Goal: Task Accomplishment & Management: Manage account settings

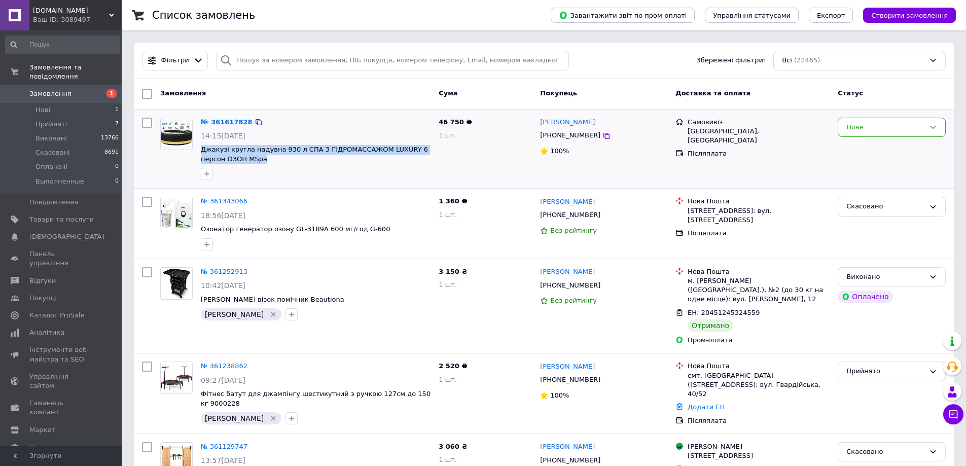
drag, startPoint x: 247, startPoint y: 159, endPoint x: 200, endPoint y: 149, distance: 47.8
click at [197, 149] on div "№ 361617828 14:15[DATE] Джакузі кругла надувна 930 л СПА З ГІДРОМАССАЖОМ LUXURY…" at bounding box center [316, 149] width 238 height 71
copy span "Джакузі кругла надувна 930 л СПА З ГІДРОМАССАЖОМ LUXURY 6 персон ОЗОН MSpa"
click at [227, 126] on link "№ 361617828" at bounding box center [227, 122] width 52 height 8
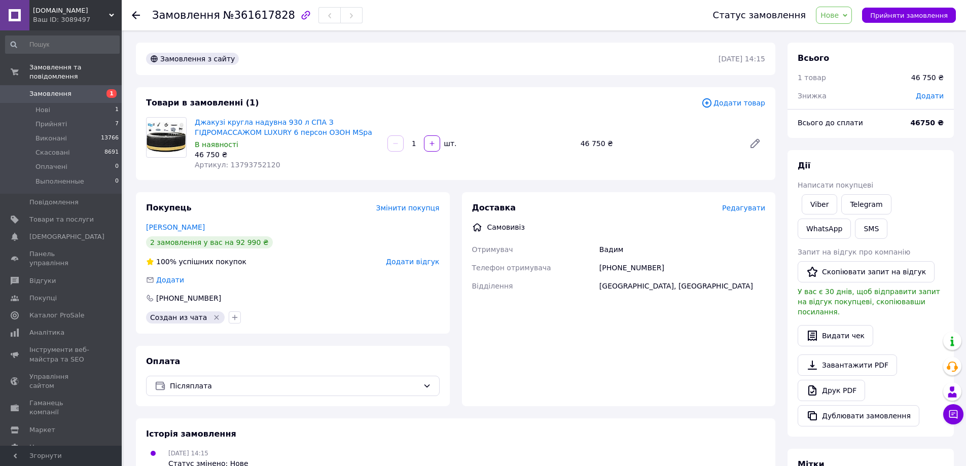
click at [179, 226] on link "[PERSON_NAME]" at bounding box center [175, 227] width 59 height 8
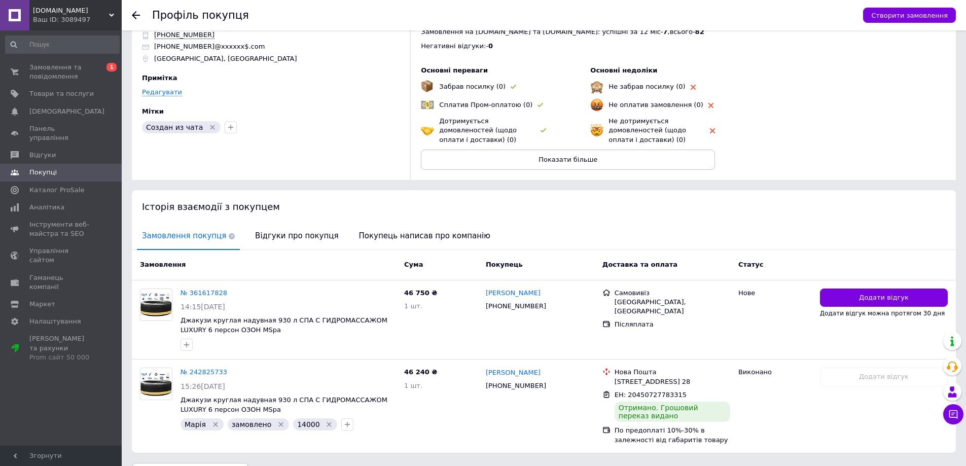
scroll to position [77, 0]
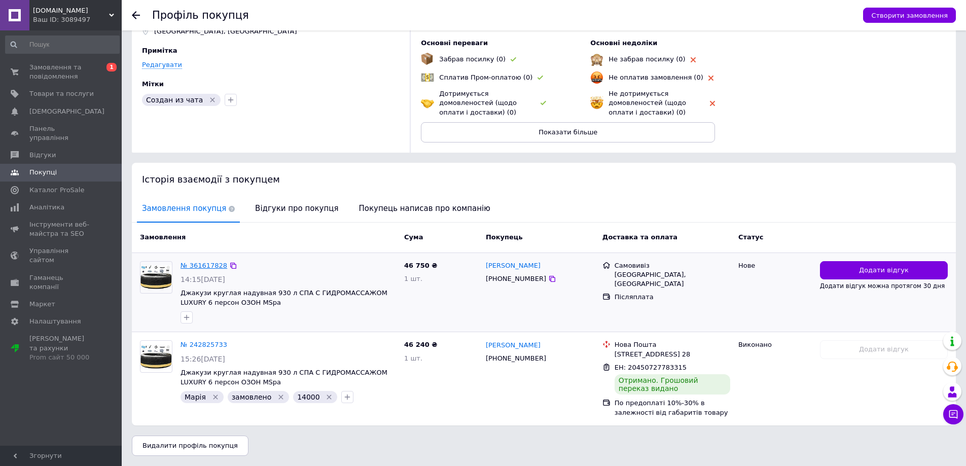
click at [197, 262] on link "№ 361617828" at bounding box center [204, 266] width 47 height 8
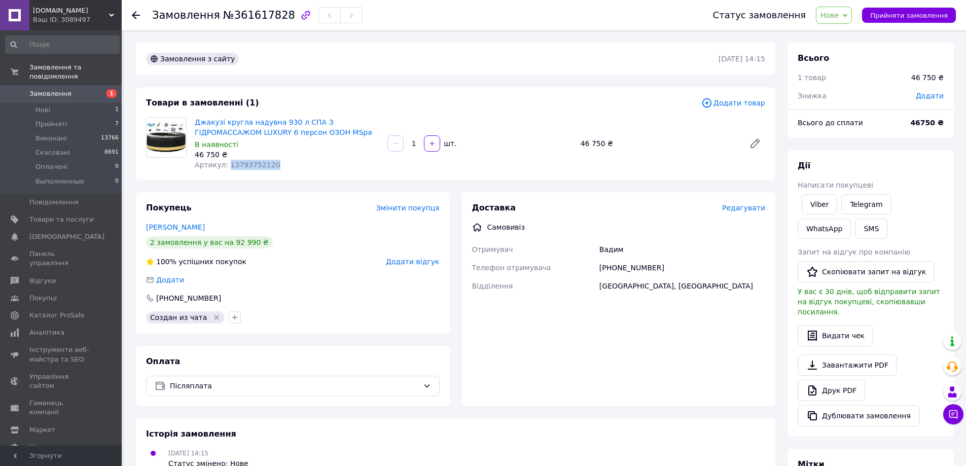
drag, startPoint x: 272, startPoint y: 163, endPoint x: 225, endPoint y: 163, distance: 47.2
click at [225, 163] on div "Артикул: 13793752120" at bounding box center [287, 165] width 185 height 10
copy span "13793752120"
drag, startPoint x: 301, startPoint y: 135, endPoint x: 196, endPoint y: 121, distance: 106.5
click at [196, 121] on span "Джакузі кругла надувна 930 л СПА З ГІДРОМАССАЖОМ LUXURY 6 персон ОЗОН MSpa" at bounding box center [287, 127] width 185 height 20
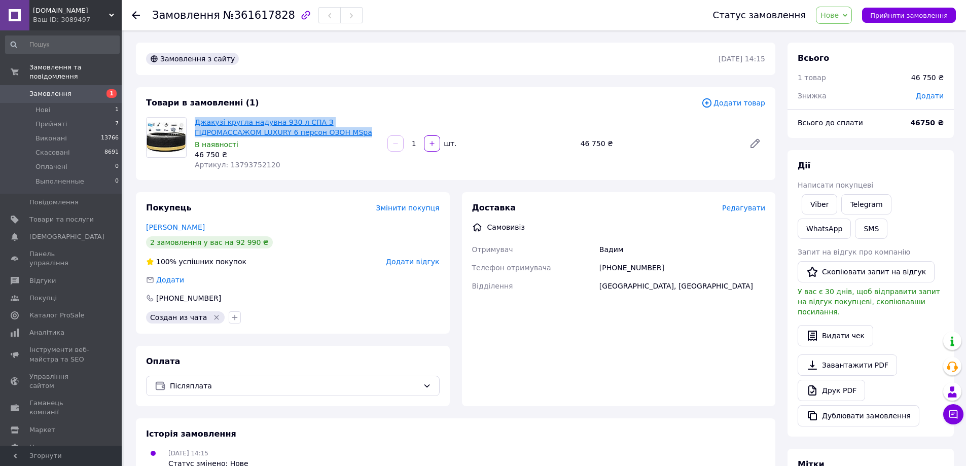
copy link "Джакузі кругла надувна 930 л СПА З ГІДРОМАССАЖОМ LUXURY 6 персон ОЗОН MSpa"
click at [280, 125] on link "Джакузі кругла надувна 930 л СПА З ГІДРОМАССАЖОМ LUXURY 6 персон ОЗОН MSpa" at bounding box center [284, 127] width 178 height 18
click at [245, 123] on link "Джакузі кругла надувна 930 л СПА З ГІДРОМАССАЖОМ LUXURY 6 персон ОЗОН MSpa" at bounding box center [284, 127] width 178 height 18
click at [177, 133] on img at bounding box center [167, 137] width 40 height 30
click at [251, 123] on link "Джакузі кругла надувна 930 л СПА З ГІДРОМАССАЖОМ LUXURY 6 персон ОЗОН MSpa" at bounding box center [284, 127] width 178 height 18
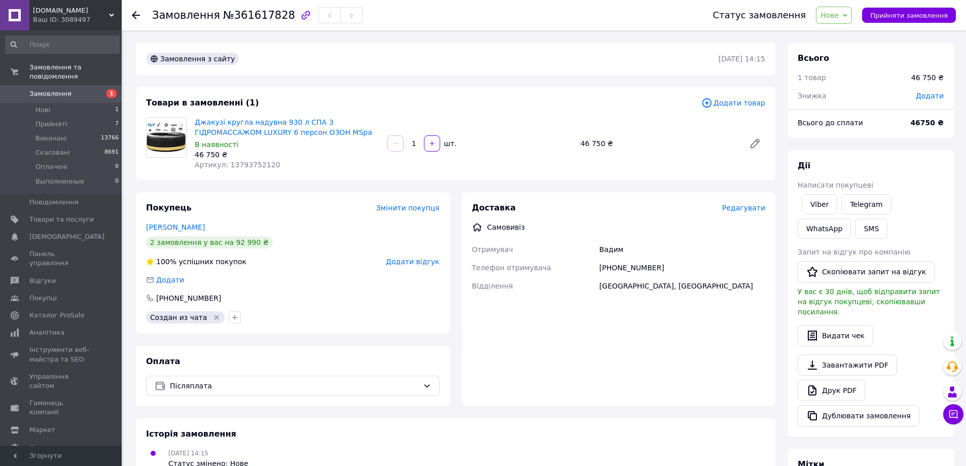
click at [309, 231] on div "Покупець Змінити покупця [PERSON_NAME] 2 замовлення у вас на 92 990 ₴ 100% успі…" at bounding box center [293, 263] width 314 height 142
click at [266, 151] on div "46 750 ₴" at bounding box center [287, 155] width 185 height 10
click at [261, 149] on div "В наявності" at bounding box center [287, 144] width 185 height 10
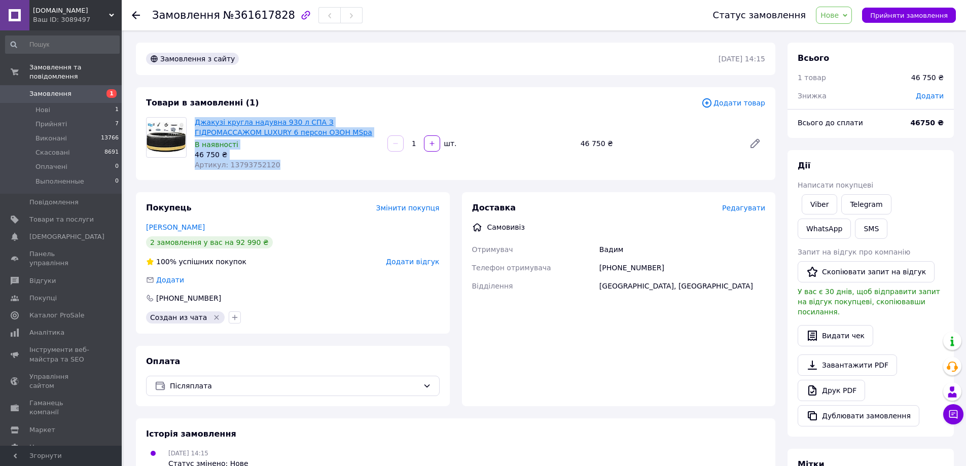
drag, startPoint x: 285, startPoint y: 162, endPoint x: 232, endPoint y: 117, distance: 68.7
click at [194, 117] on div "Джакузі кругла надувна 930 л СПА З ГІДРОМАССАЖОМ LUXURY 6 персон ОЗОН MSpa В на…" at bounding box center [287, 143] width 193 height 57
copy div "Джакузі кругла надувна 930 л СПА З ГІДРОМАССАЖОМ LUXURY 6 персон ОЗОН MSpa В на…"
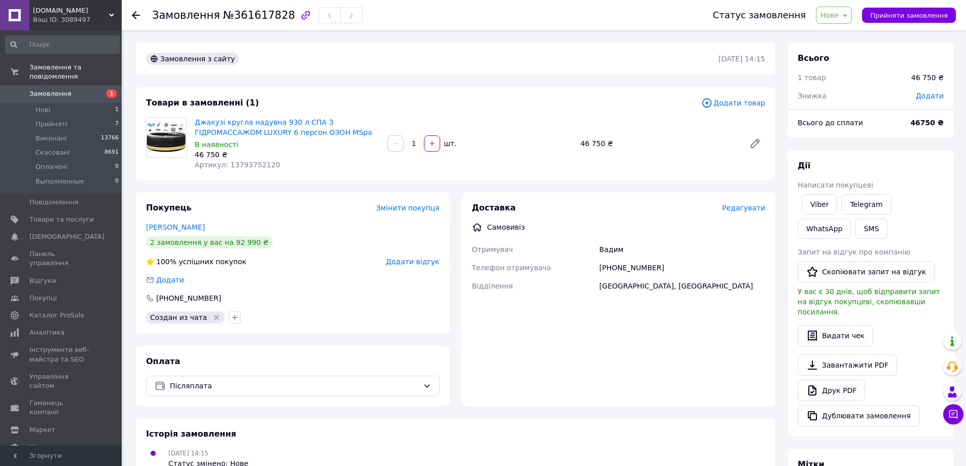
click at [232, 183] on div "Замовлення з сайту [DATE] 14:15 Товари в замовленні (1) Додати товар Джакузі кр…" at bounding box center [456, 363] width 652 height 640
click at [235, 128] on link "Джакузі кругла надувна 930 л СПА З ГІДРОМАССАЖОМ LUXURY 6 персон ОЗОН MSpa" at bounding box center [284, 127] width 178 height 18
drag, startPoint x: 294, startPoint y: 132, endPoint x: 231, endPoint y: 125, distance: 63.2
click at [202, 118] on span "Джакузі кругла надувна 930 л СПА З ГІДРОМАССАЖОМ LUXURY 6 персон ОЗОН MSpa" at bounding box center [287, 127] width 185 height 20
click at [145, 182] on div "Замовлення з сайту [DATE] 14:15 Товари в замовленні (1) Додати товар Джакузі кр…" at bounding box center [456, 363] width 652 height 640
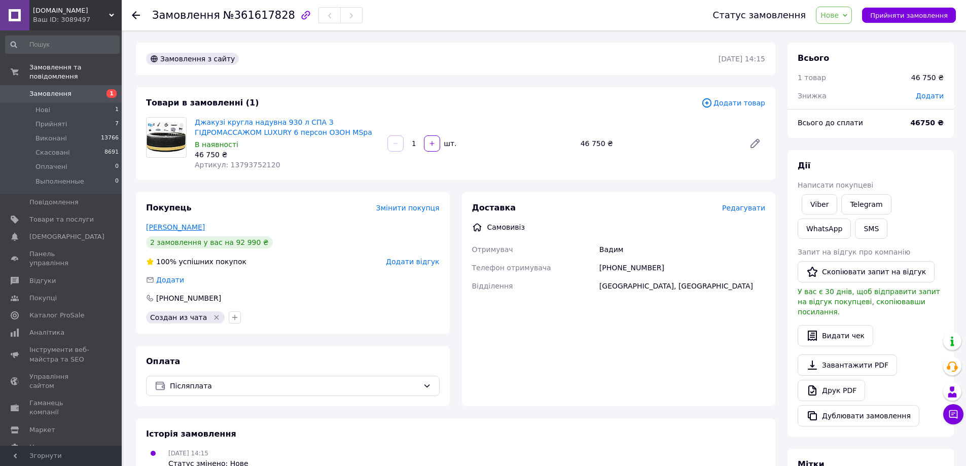
click at [170, 227] on link "[PERSON_NAME]" at bounding box center [175, 227] width 59 height 8
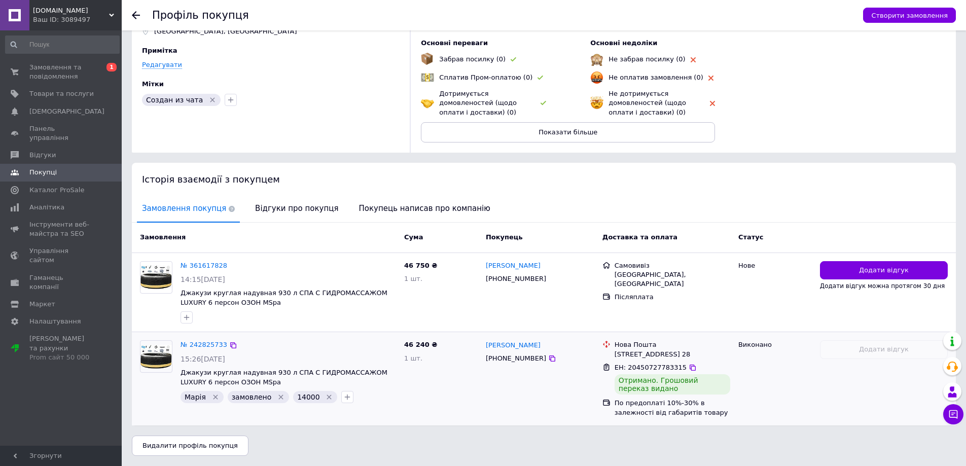
scroll to position [77, 0]
click at [256, 309] on div at bounding box center [289, 317] width 220 height 16
click at [198, 262] on link "№ 361617828" at bounding box center [204, 266] width 47 height 8
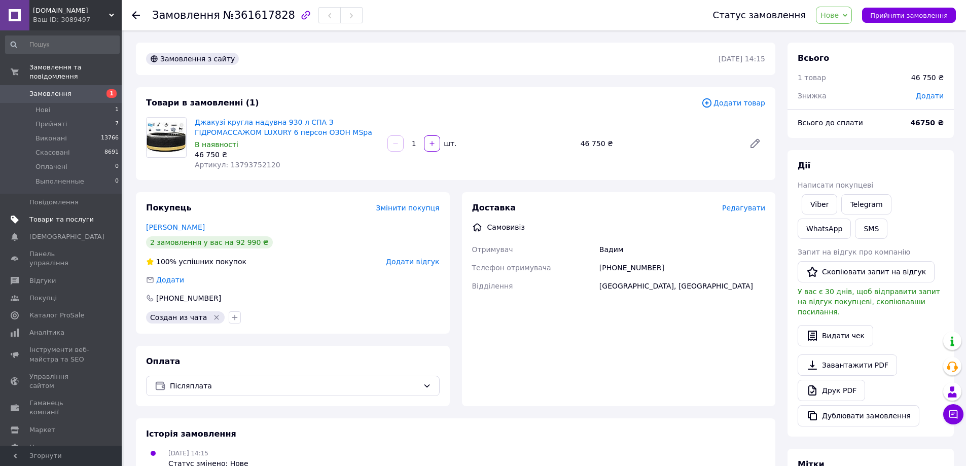
click at [64, 215] on span "Товари та послуги" at bounding box center [61, 219] width 64 height 9
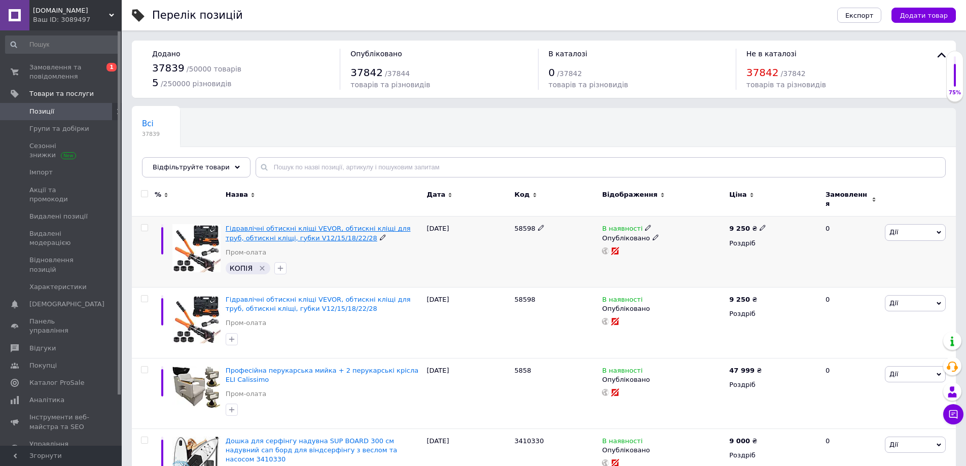
click at [297, 228] on span "Гідравлічні обтискні кліщі VEVOR, обтискні кліщі для труб, обтискні кліщі, губк…" at bounding box center [318, 233] width 185 height 17
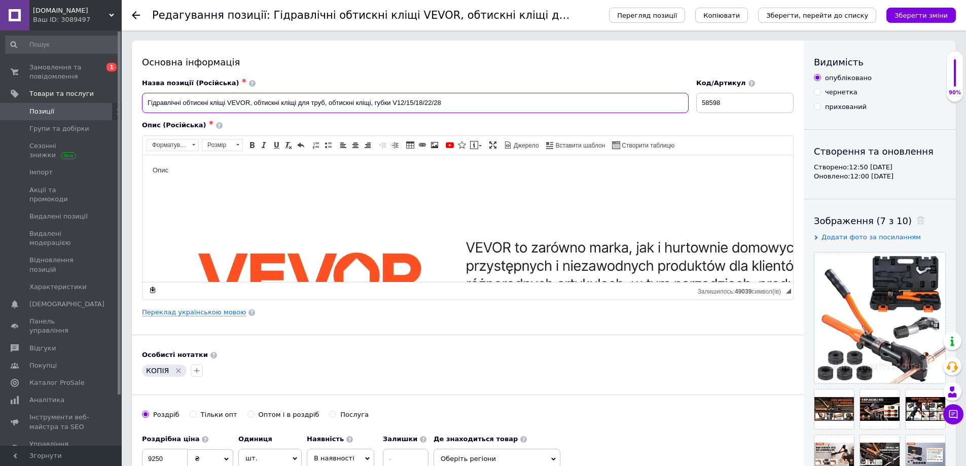
drag, startPoint x: 233, startPoint y: 110, endPoint x: 463, endPoint y: 116, distance: 229.8
click at [463, 116] on div "Назва позиції (Російська) ✱ Гідравлічні обтискні кліщі VEVOR, обтискні кліщі дл…" at bounding box center [468, 189] width 652 height 221
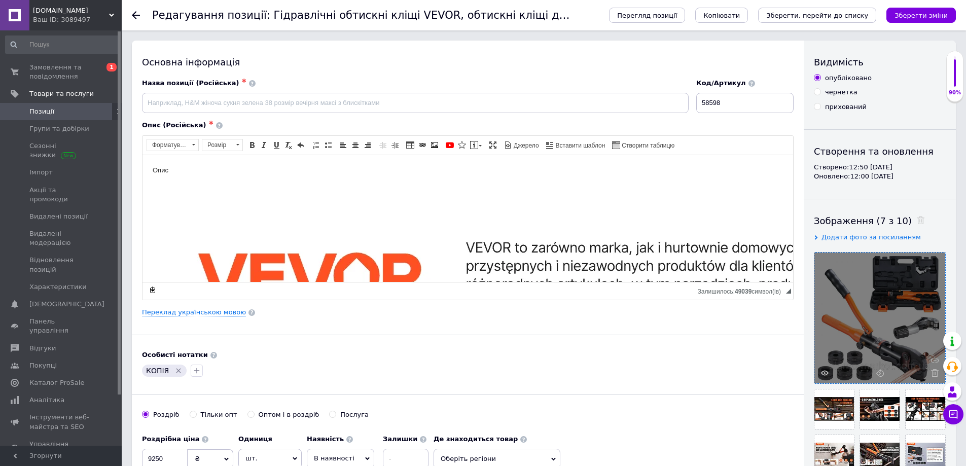
click at [930, 374] on span at bounding box center [932, 373] width 13 height 8
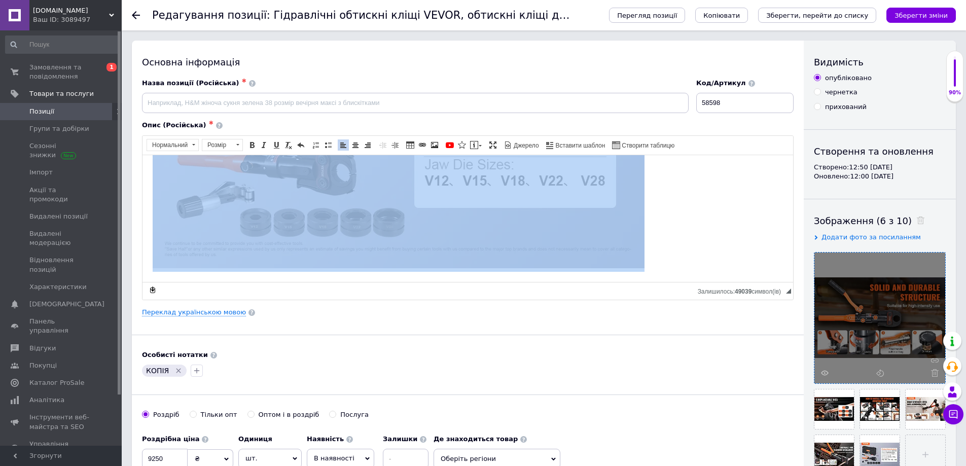
drag, startPoint x: 294, startPoint y: 192, endPoint x: 544, endPoint y: 315, distance: 279.0
drag, startPoint x: 491, startPoint y: 243, endPoint x: 484, endPoint y: 241, distance: 6.8
click at [490, 242] on img "Редактор, 20983550-5C04-4157-BB14-AF9998E34B5D" at bounding box center [404, 115] width 492 height 304
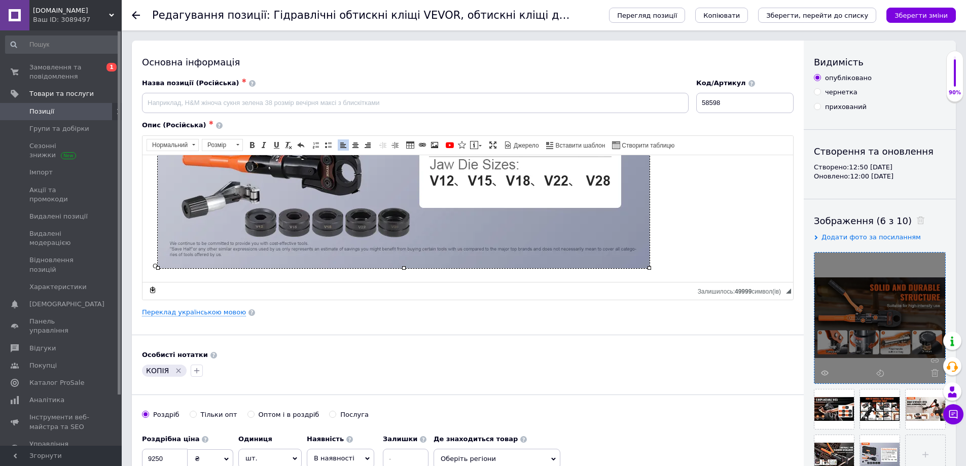
scroll to position [0, 0]
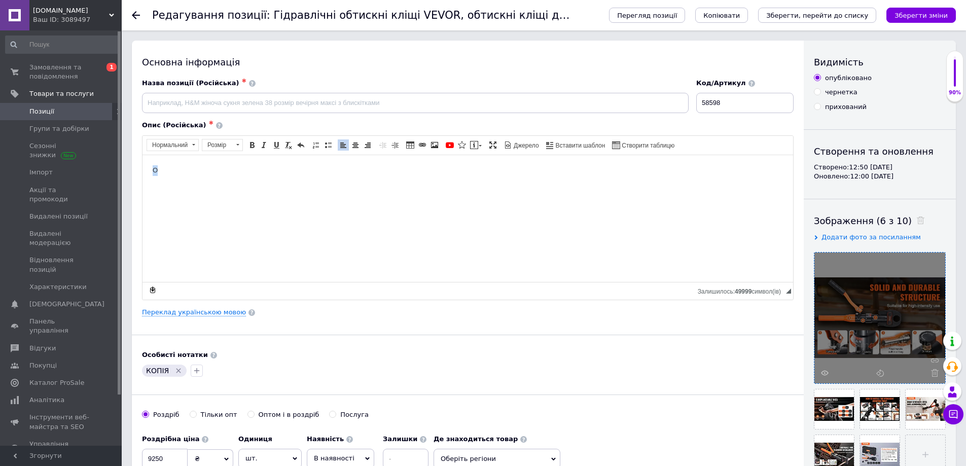
drag, startPoint x: 163, startPoint y: 170, endPoint x: 155, endPoint y: 174, distance: 9.1
click at [150, 168] on html "О" at bounding box center [468, 170] width 651 height 31
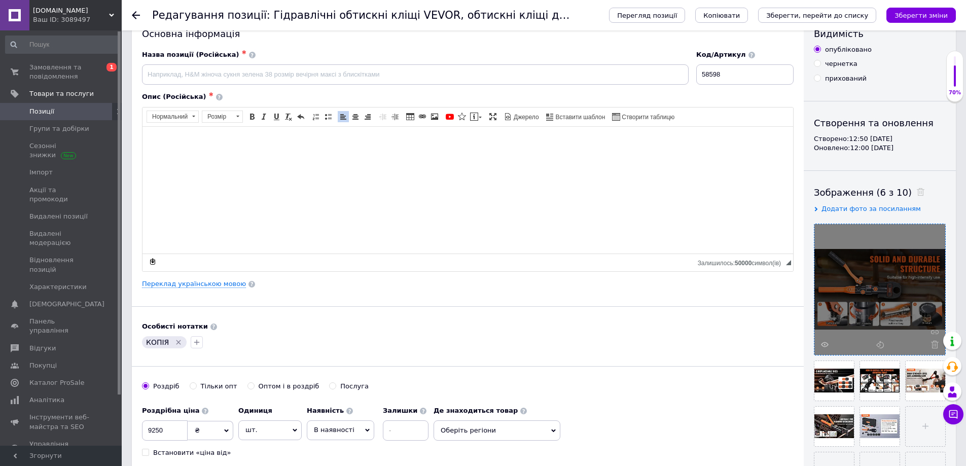
scroll to position [51, 0]
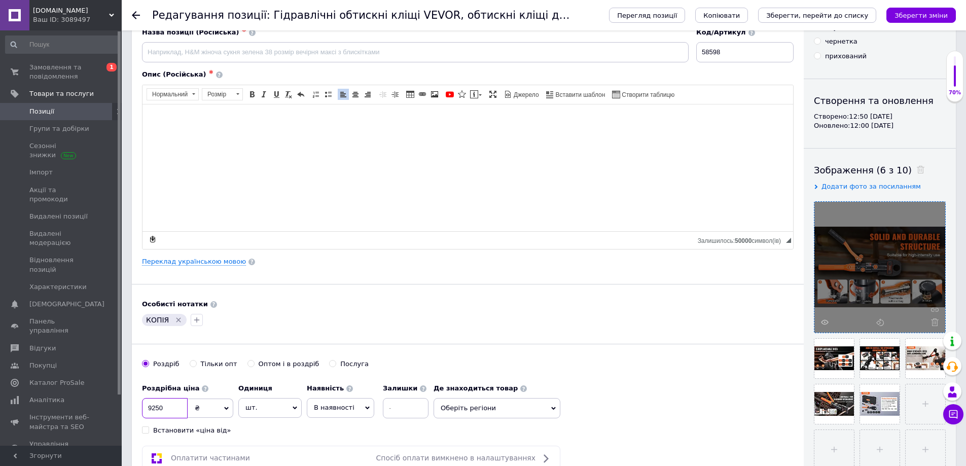
drag, startPoint x: 162, startPoint y: 404, endPoint x: 146, endPoint y: 400, distance: 16.6
click at [146, 400] on input "9250" at bounding box center [165, 408] width 46 height 20
click at [175, 316] on icon "Видалити мітку" at bounding box center [178, 320] width 8 height 8
click at [177, 50] on input at bounding box center [415, 52] width 547 height 20
paste input "Басейн з гідромасажем, [PERSON_NAME] спа-центр, місткий надувний спа-центр на 6…"
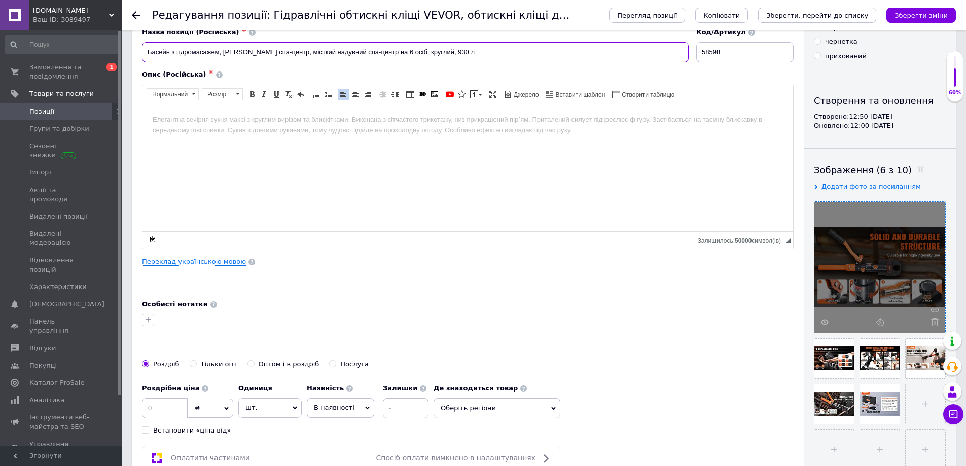
type input "Басейн з гідромасажем, [PERSON_NAME] спа-центр, місткий надувний спа-центр на 6…"
drag, startPoint x: 911, startPoint y: 170, endPoint x: 906, endPoint y: 172, distance: 6.1
click at [910, 171] on div "Зображення (6 з 10)" at bounding box center [880, 170] width 132 height 13
drag, startPoint x: 185, startPoint y: 143, endPoint x: 177, endPoint y: 130, distance: 14.8
click at [183, 135] on html at bounding box center [468, 119] width 651 height 31
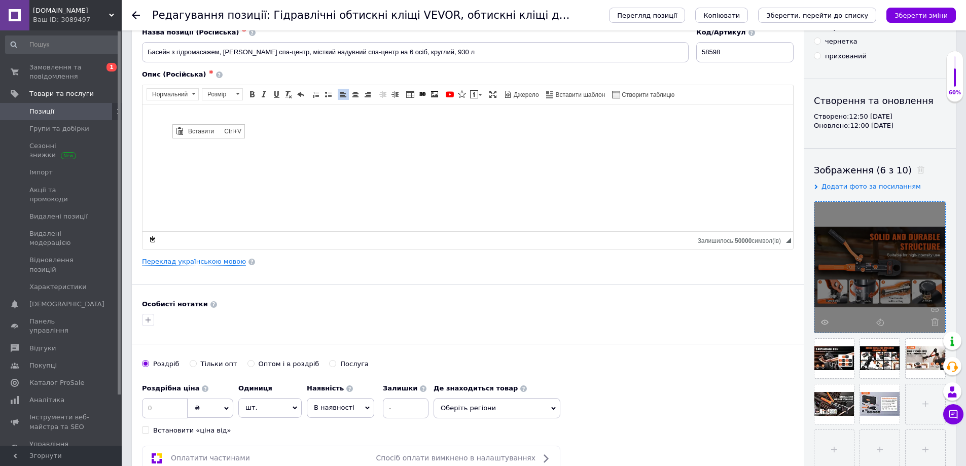
scroll to position [0, 0]
click at [191, 130] on span "Вставити" at bounding box center [204, 131] width 36 height 12
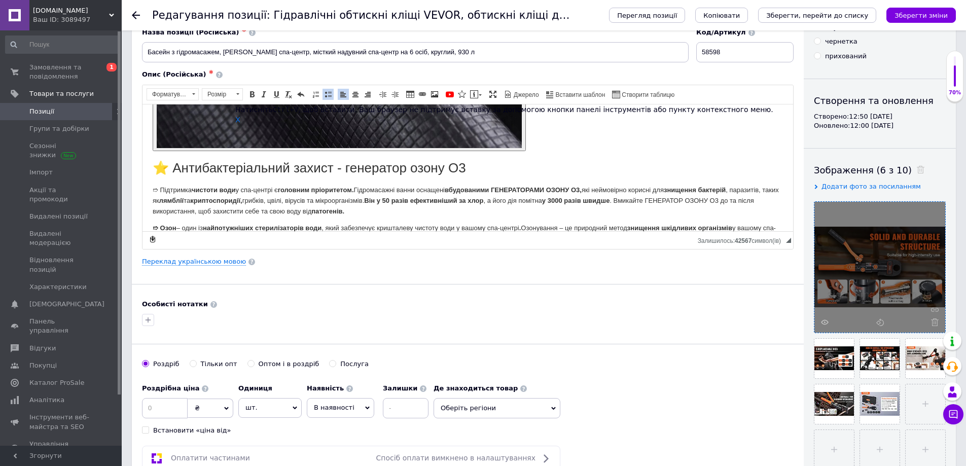
scroll to position [8054, 0]
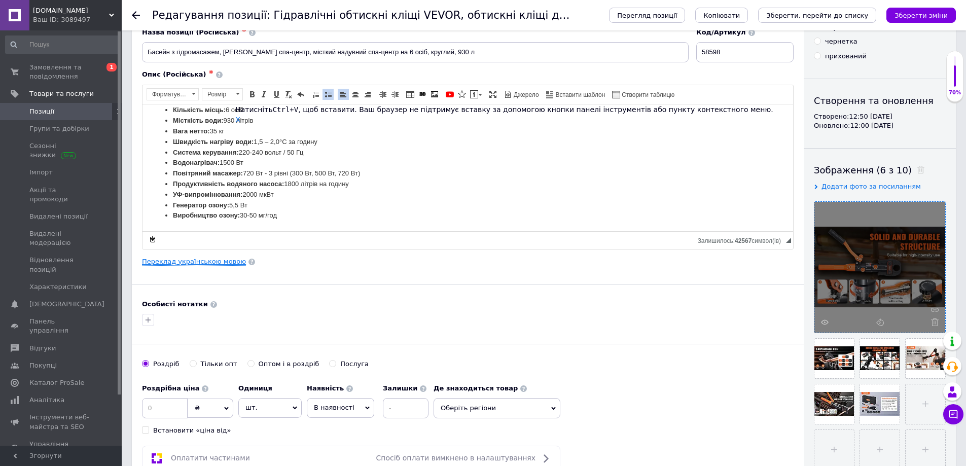
click at [191, 262] on link "Переклад українською мовою" at bounding box center [194, 262] width 104 height 8
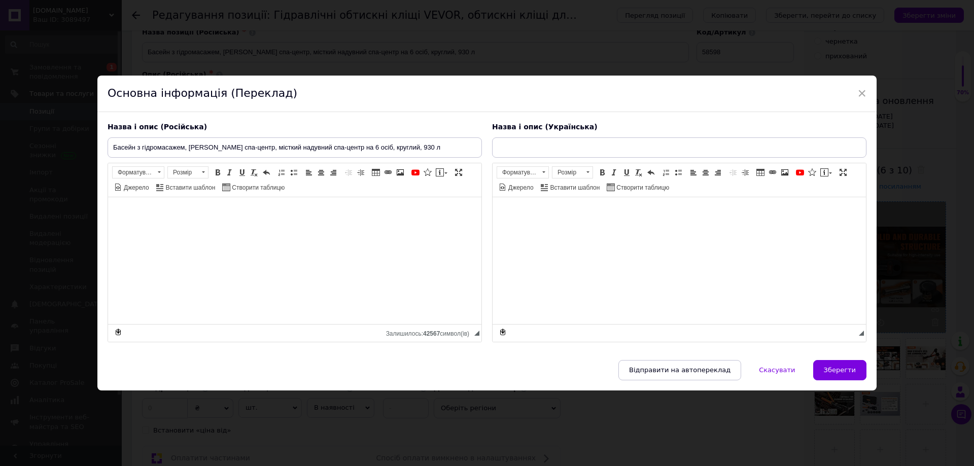
type input "Гідравлічні обтискні кліщі VEVOR, обтискні кліщі для труб, обтискні кліщі, губк…"
click at [533, 218] on span "Вставити" at bounding box center [537, 216] width 36 height 12
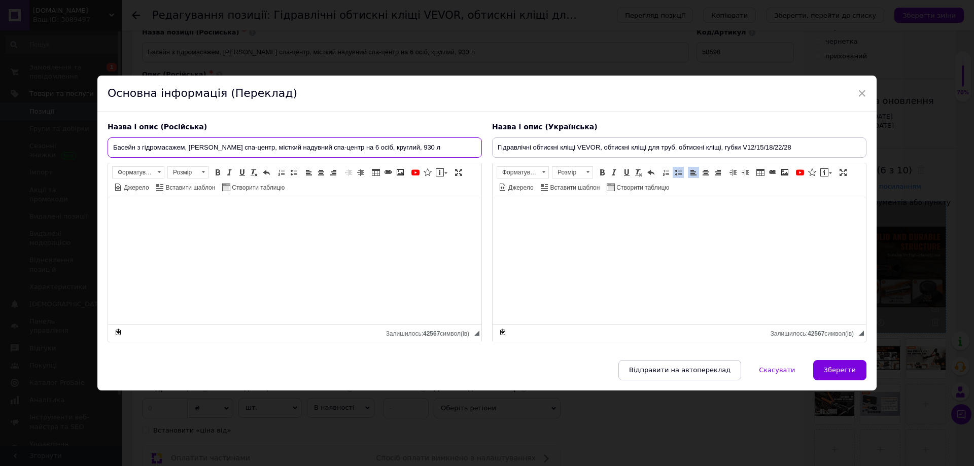
drag, startPoint x: 112, startPoint y: 147, endPoint x: 412, endPoint y: 162, distance: 300.1
click at [417, 166] on div "Назва і опис (Російська) Басейн з гідромасажем, [PERSON_NAME] спа-центр, містки…" at bounding box center [294, 232] width 384 height 230
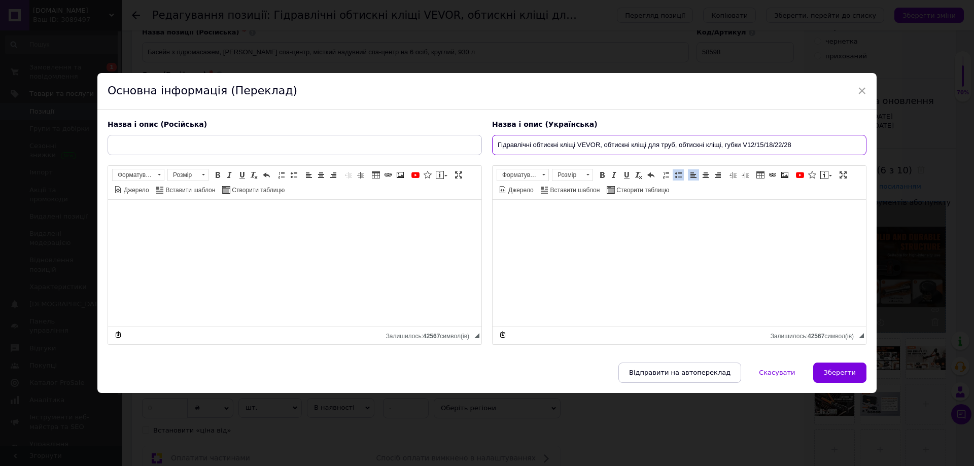
drag, startPoint x: 491, startPoint y: 141, endPoint x: 817, endPoint y: 192, distance: 330.1
click at [819, 189] on div "Назва і опис (Українська) Гідравлічні обтискні кліщі VEVOR, обтискні кліщі для …" at bounding box center [679, 232] width 384 height 235
paste input "Басейн з гідромасажем, [PERSON_NAME] спа-центр, місткий надувний спа-центр на 6…"
type input "Басейн з гідромасажем, [PERSON_NAME] спа-центр, місткий надувний спа-центр на 6…"
drag, startPoint x: 701, startPoint y: 374, endPoint x: 796, endPoint y: 380, distance: 95.0
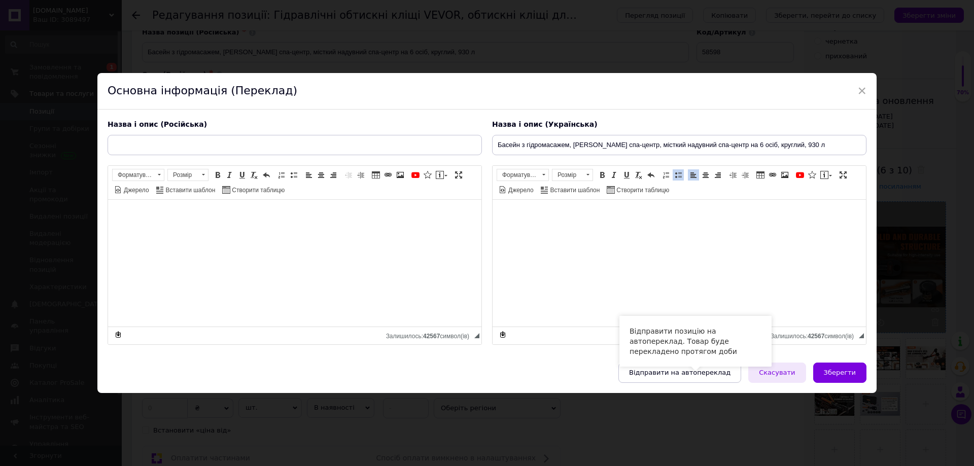
click at [726, 373] on span "Відправити на автопереклад" at bounding box center [679, 373] width 101 height 8
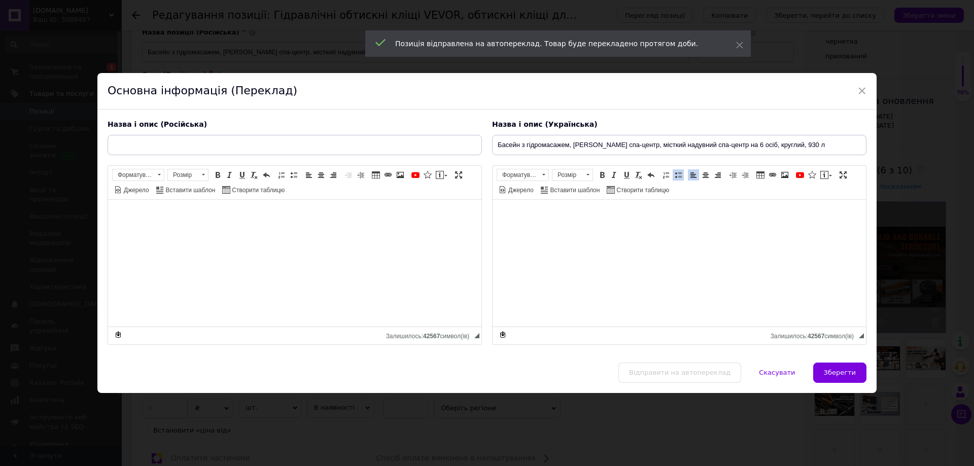
drag, startPoint x: 830, startPoint y: 375, endPoint x: 878, endPoint y: 328, distance: 67.8
click at [832, 373] on span "Зберегти" at bounding box center [840, 373] width 32 height 8
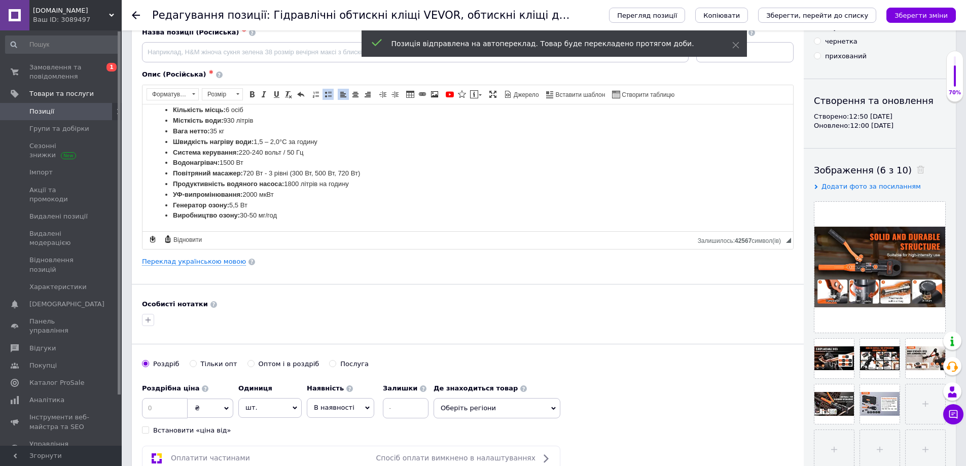
drag, startPoint x: 909, startPoint y: 169, endPoint x: 897, endPoint y: 122, distance: 48.2
click at [917, 168] on icon at bounding box center [921, 170] width 8 height 8
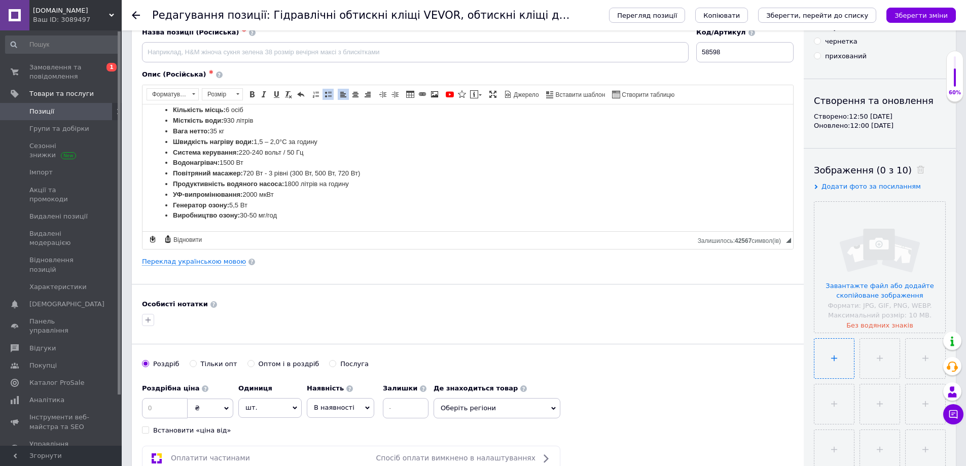
click at [837, 360] on input "file" at bounding box center [835, 359] width 40 height 40
type input "C:\fakepath\Basen-z-Hydromasazem-Ogrodowe-Pojemne-Dmuchane-SPA-6-osob-930-L-okr…"
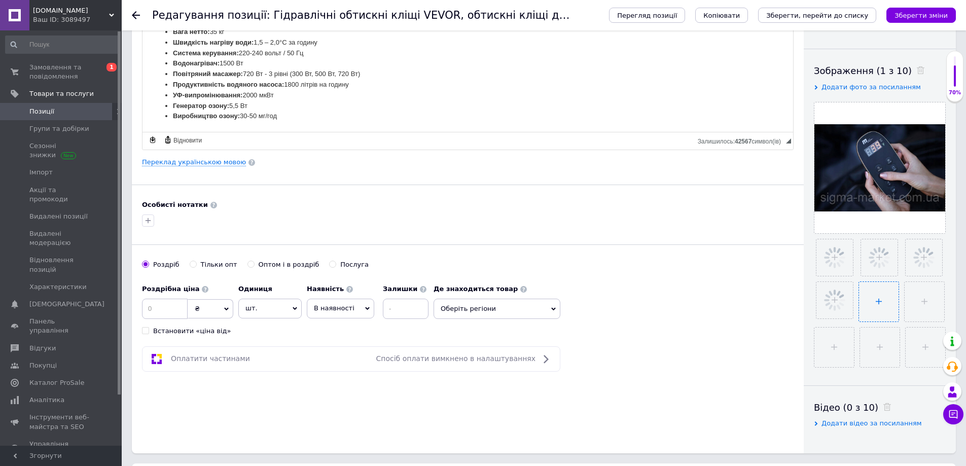
scroll to position [152, 0]
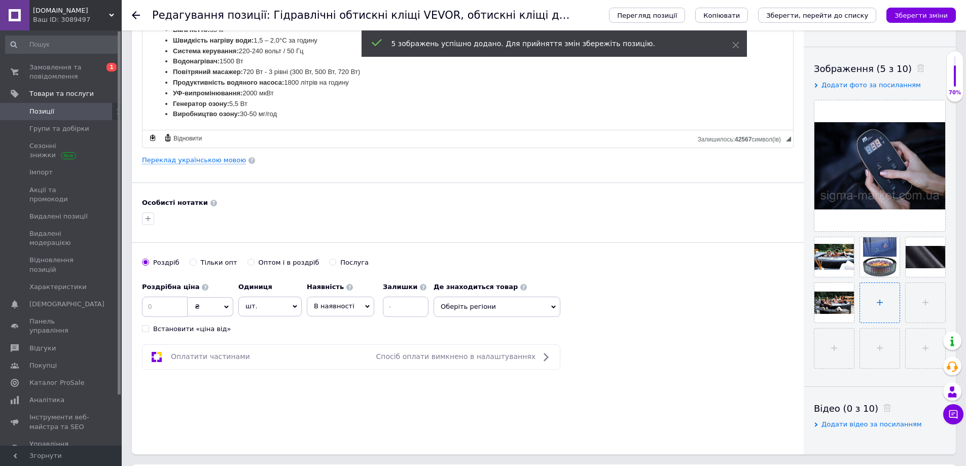
click at [877, 301] on input "file" at bounding box center [880, 303] width 40 height 40
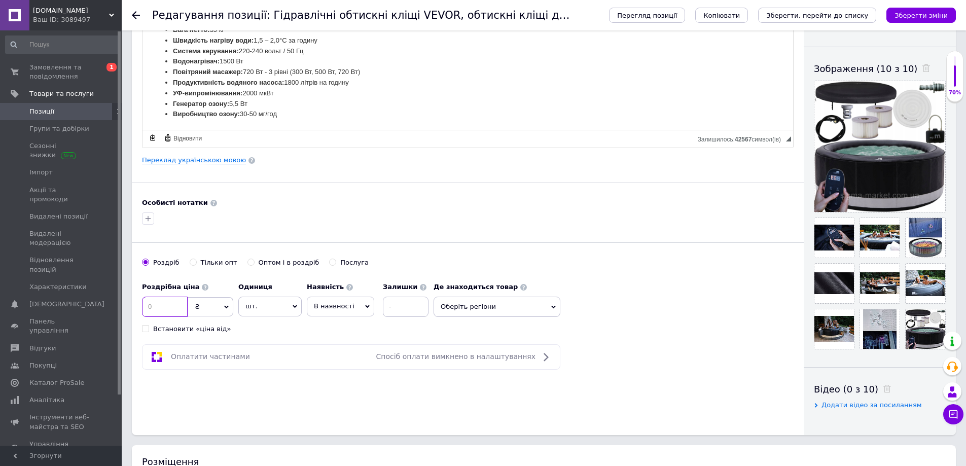
drag, startPoint x: 168, startPoint y: 309, endPoint x: 186, endPoint y: 328, distance: 26.2
click at [167, 309] on input at bounding box center [165, 307] width 46 height 20
type input "49999"
drag, startPoint x: 807, startPoint y: 15, endPoint x: 894, endPoint y: 16, distance: 87.2
click at [809, 15] on icon "Зберегти, перейти до списку" at bounding box center [817, 16] width 102 height 8
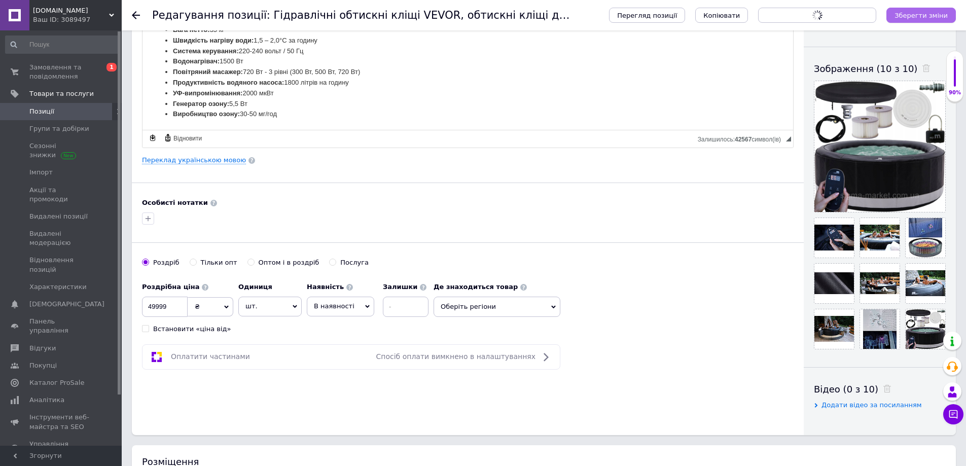
click at [912, 16] on icon "Зберегти зміни" at bounding box center [921, 16] width 53 height 8
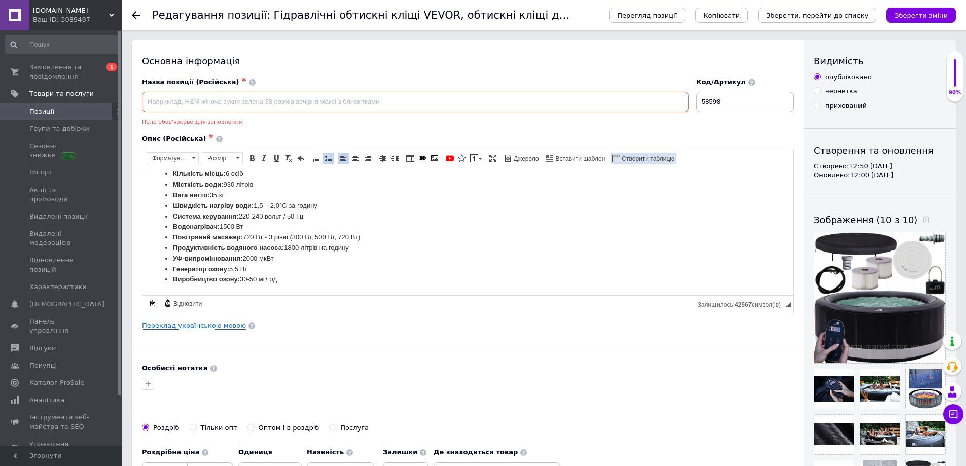
scroll to position [0, 0]
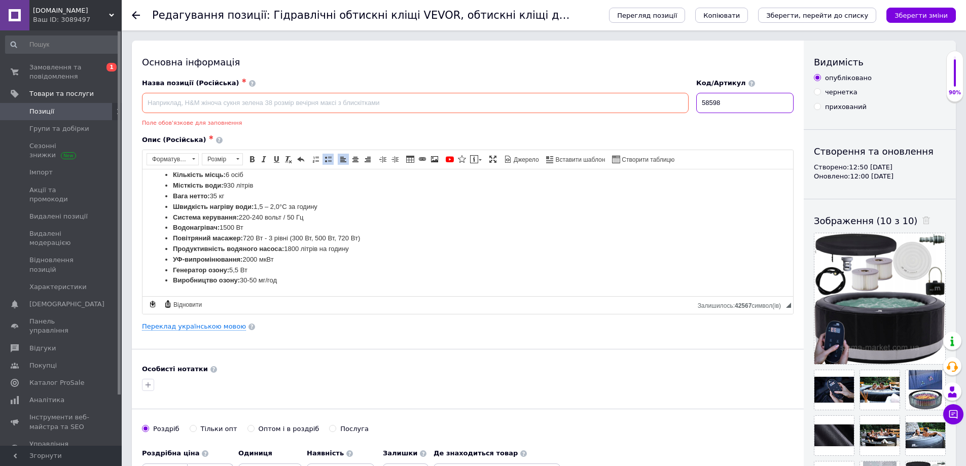
drag, startPoint x: 728, startPoint y: 103, endPoint x: 681, endPoint y: 98, distance: 47.9
click at [681, 98] on div "Назва позиції (Російська) ✱ Поле обов'язкове для заповнення Код/Артикул 58598" at bounding box center [467, 103] width 659 height 56
paste input "15966535037"
type input "15966535037"
drag, startPoint x: 850, startPoint y: 13, endPoint x: 893, endPoint y: 15, distance: 43.2
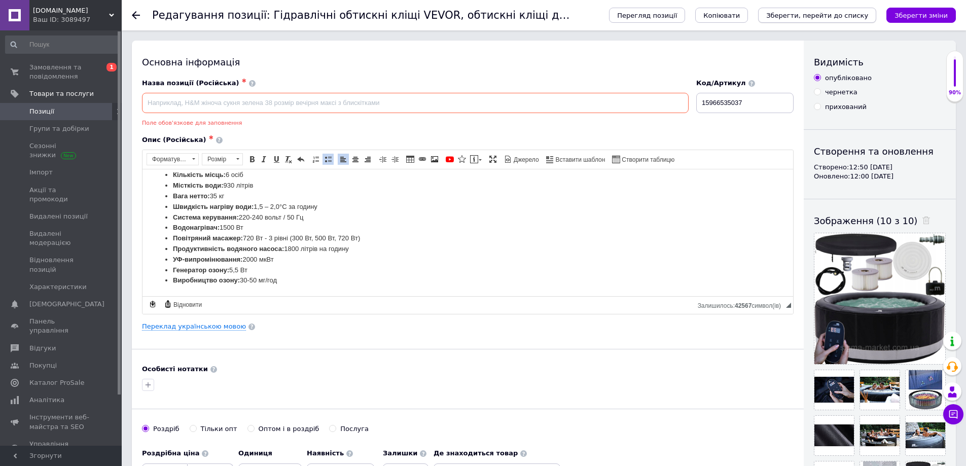
click at [851, 13] on icon "Зберегти, перейти до списку" at bounding box center [817, 16] width 102 height 8
click at [917, 14] on icon "Зберегти зміни" at bounding box center [921, 16] width 53 height 8
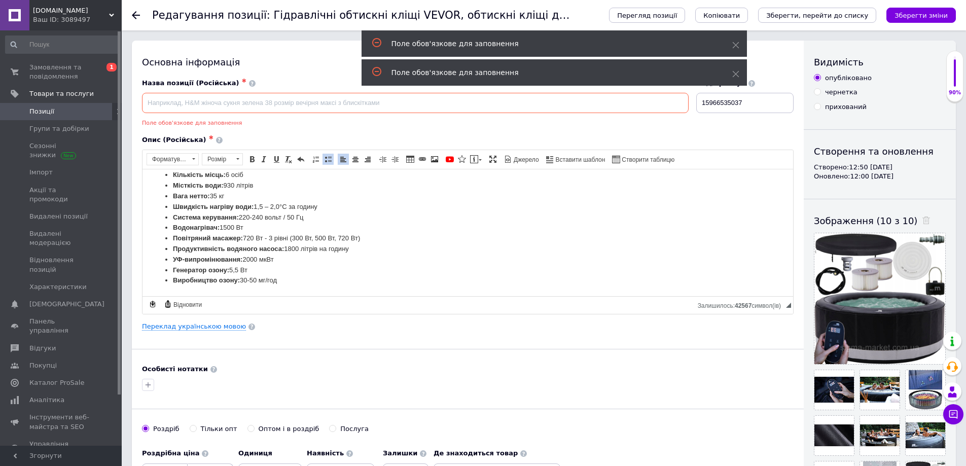
drag, startPoint x: 810, startPoint y: 16, endPoint x: 880, endPoint y: 19, distance: 70.6
click at [822, 17] on icon "Зберегти, перейти до списку" at bounding box center [817, 16] width 102 height 8
drag, startPoint x: 904, startPoint y: 13, endPoint x: 691, endPoint y: 140, distance: 247.9
click at [903, 14] on icon "Зберегти зміни" at bounding box center [921, 16] width 53 height 8
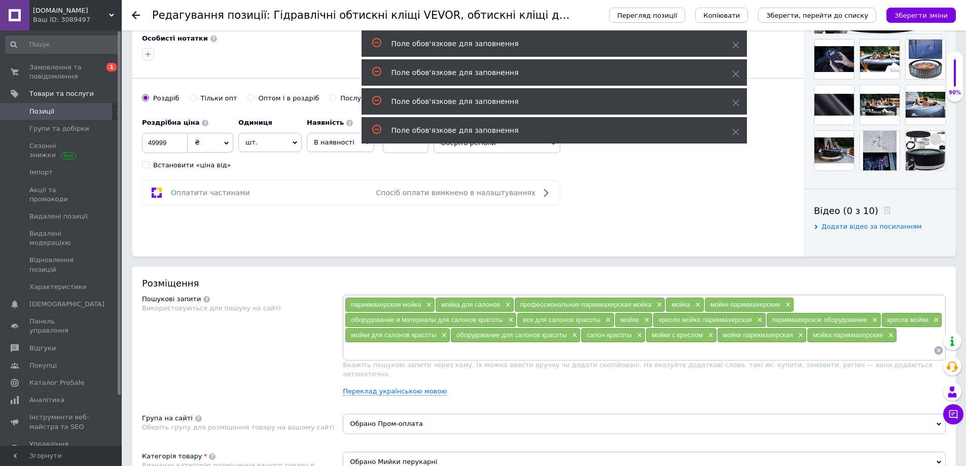
scroll to position [339, 0]
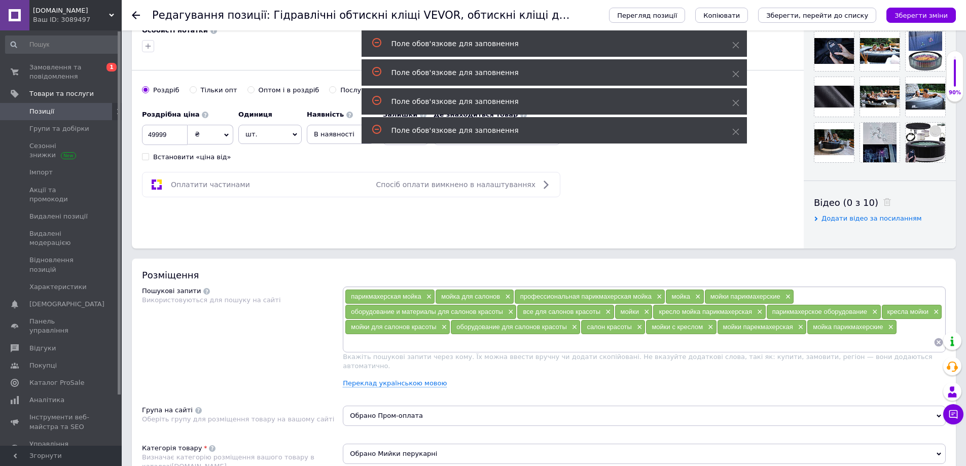
click at [358, 340] on input at bounding box center [639, 342] width 589 height 15
drag, startPoint x: 359, startPoint y: 341, endPoint x: 307, endPoint y: 324, distance: 54.5
click at [307, 324] on div "Пошукові запити Використовуються для пошуку на сайті" at bounding box center [242, 341] width 201 height 109
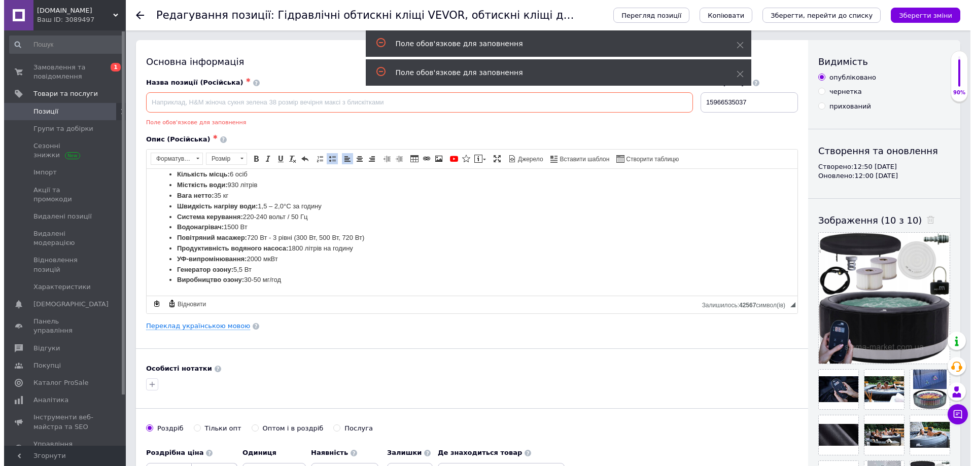
scroll to position [0, 0]
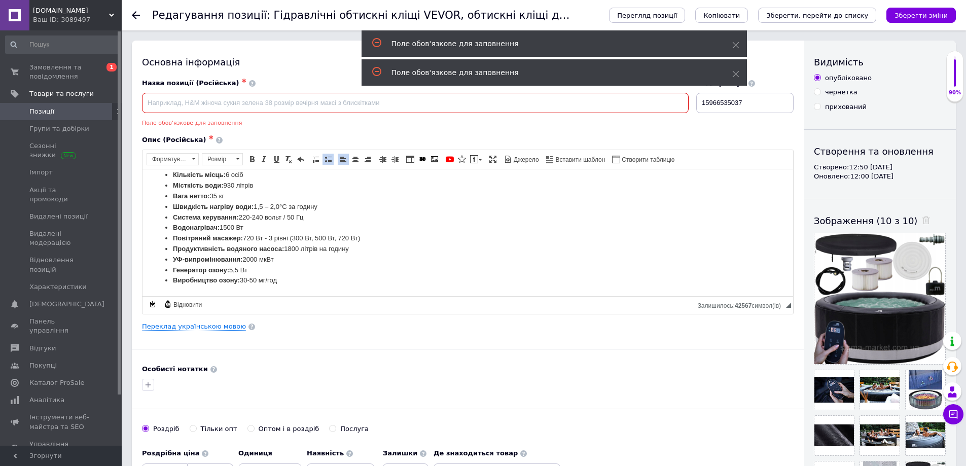
click at [187, 98] on input at bounding box center [415, 103] width 547 height 20
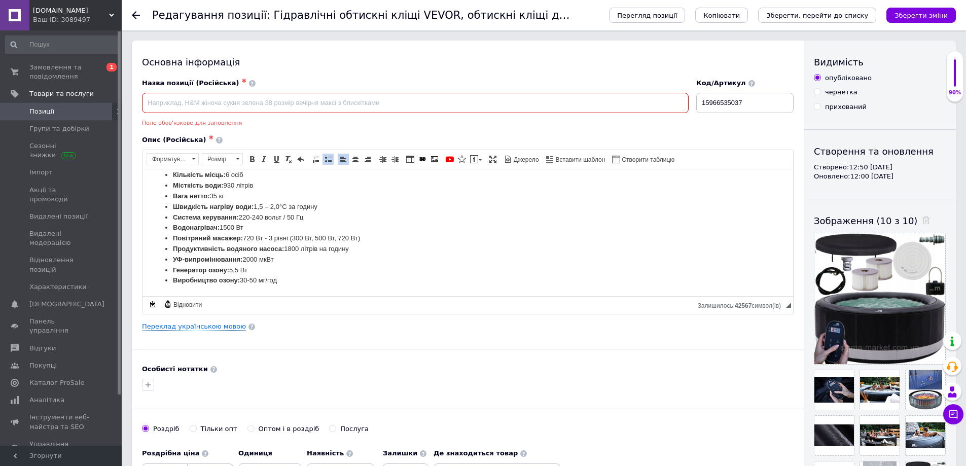
click at [176, 97] on input at bounding box center [415, 103] width 547 height 20
paste input "Басейн з гідромасажем, [PERSON_NAME] спа-центр, місткий надувний спа-центр на 6…"
type input "Басейн з гідромасажем, [PERSON_NAME] спа-центр, місткий надувний спа-центр на 6…"
drag, startPoint x: 835, startPoint y: 14, endPoint x: 873, endPoint y: 15, distance: 37.5
click at [836, 14] on icon "Зберегти, перейти до списку" at bounding box center [817, 16] width 102 height 8
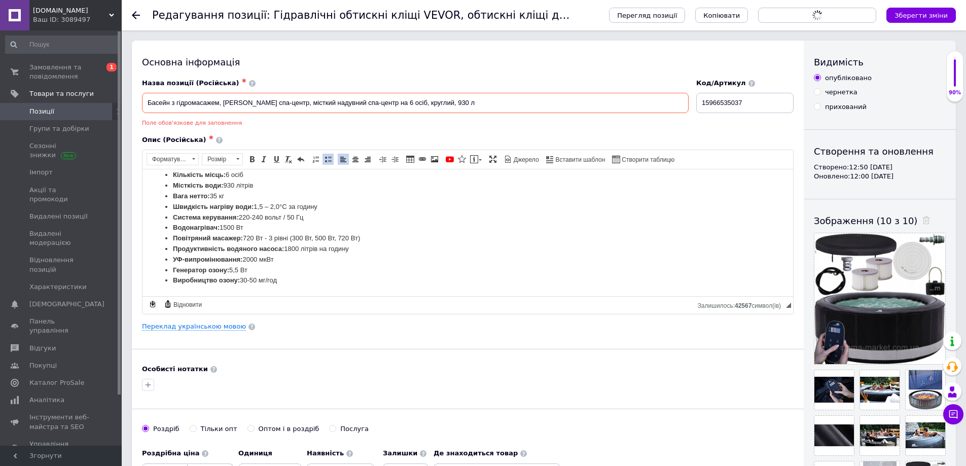
click at [926, 18] on button "Зберегти зміни" at bounding box center [921, 15] width 69 height 15
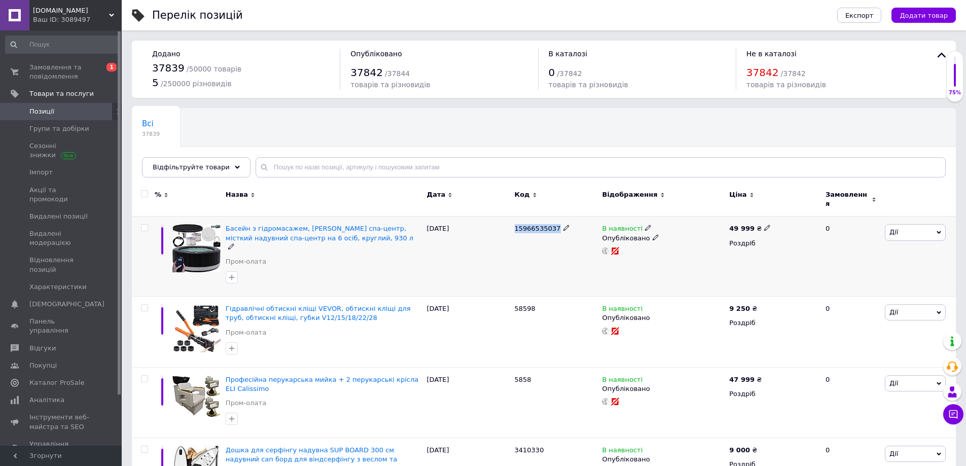
drag, startPoint x: 517, startPoint y: 222, endPoint x: 548, endPoint y: 222, distance: 30.4
click at [553, 222] on div "15966535037" at bounding box center [556, 257] width 88 height 80
copy span "15966535037"
click at [509, 233] on div "[DATE]" at bounding box center [469, 257] width 88 height 80
drag, startPoint x: 516, startPoint y: 221, endPoint x: 540, endPoint y: 221, distance: 23.8
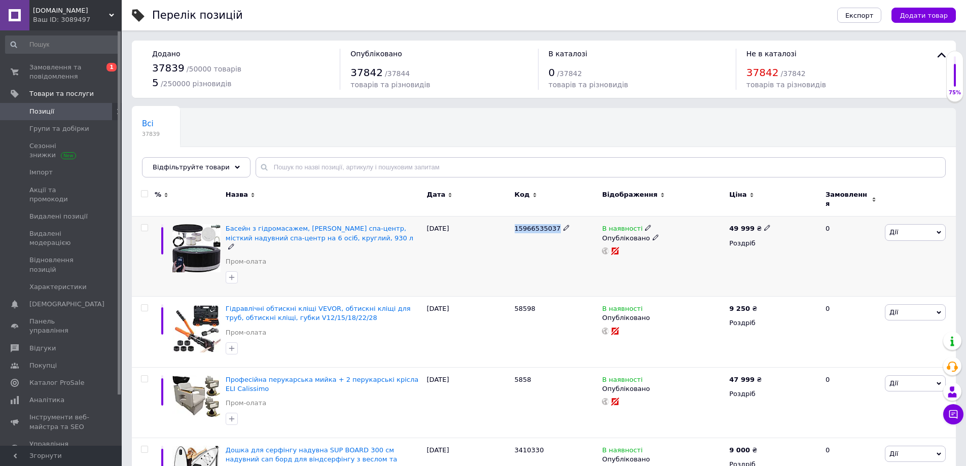
click at [554, 224] on div "15966535037" at bounding box center [556, 228] width 83 height 9
copy span "15966535037"
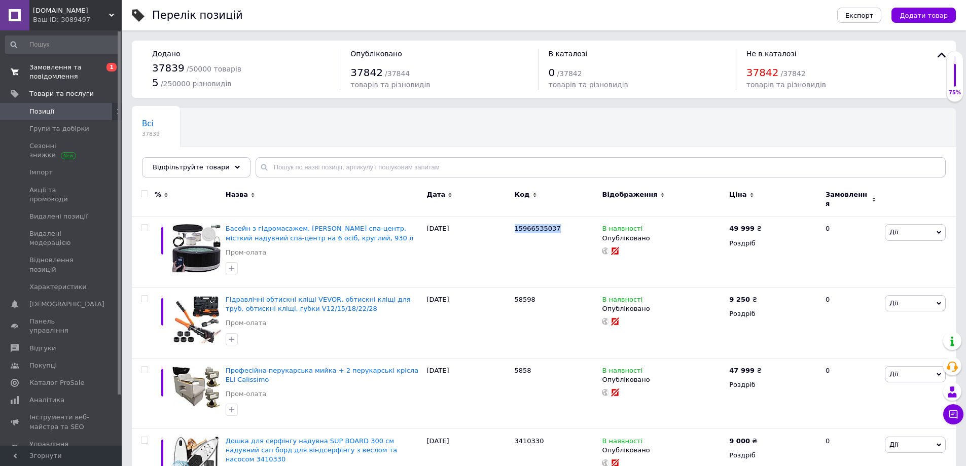
click at [53, 76] on span "Замовлення та повідомлення" at bounding box center [61, 72] width 64 height 18
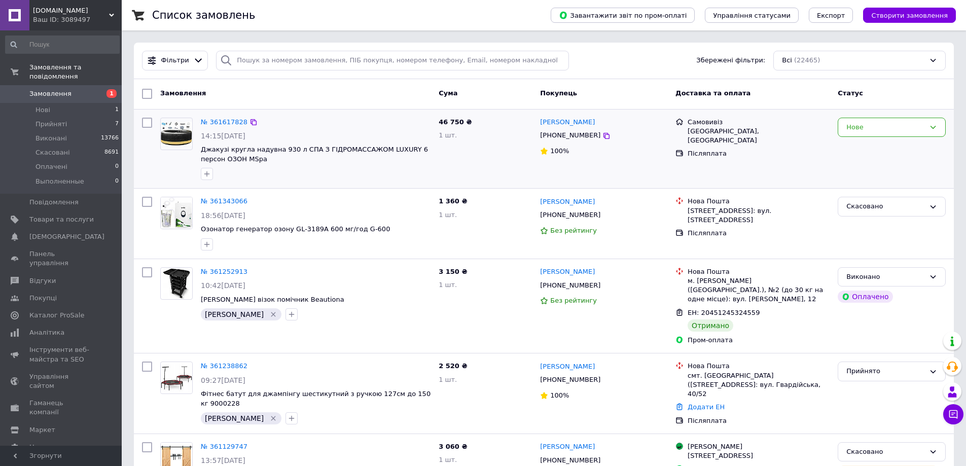
click at [245, 159] on span "Джакузі кругла надувна 930 л СПА З ГІДРОМАССАЖОМ LUXURY 6 персон ОЗОН MSpa" at bounding box center [316, 154] width 230 height 19
click at [235, 123] on link "№ 361617828" at bounding box center [224, 122] width 47 height 8
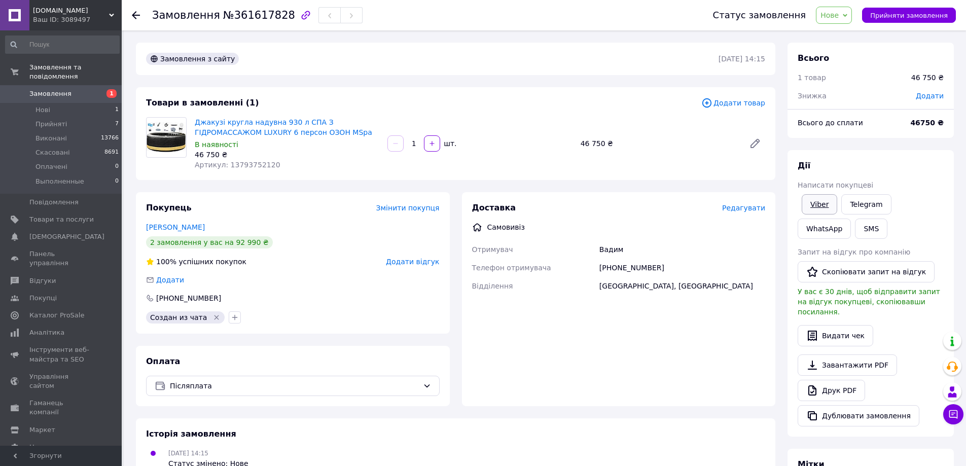
click at [826, 208] on link "Viber" at bounding box center [820, 204] width 36 height 20
drag, startPoint x: 131, startPoint y: 170, endPoint x: 125, endPoint y: 144, distance: 27.0
click at [130, 167] on div "Замовлення з сайту [DATE] 14:15 Товари в замовленні (1) Додати товар Джакузі кр…" at bounding box center [456, 363] width 652 height 640
click at [407, 160] on div "Джакузі кругла надувна 930 л СПА З ГІДРОМАССАЖОМ LUXURY 6 персон ОЗОН MSpa В на…" at bounding box center [480, 143] width 579 height 57
click at [851, 10] on span "Нове" at bounding box center [834, 15] width 36 height 17
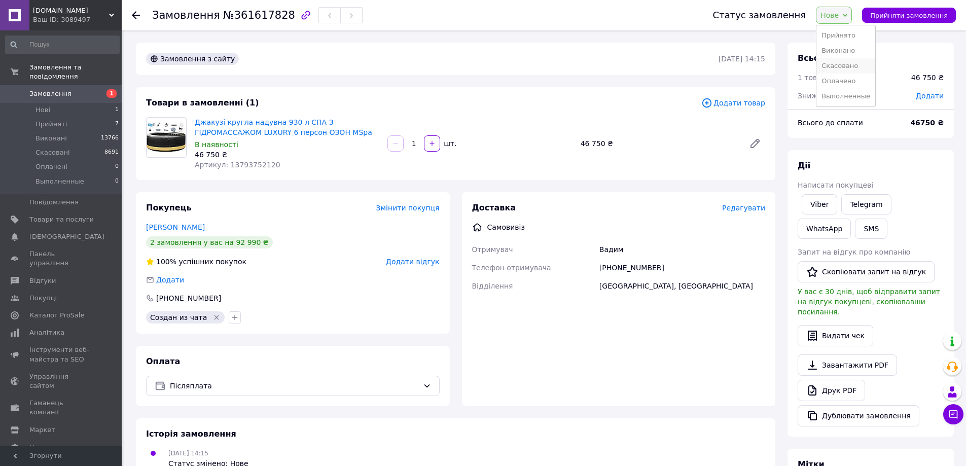
click at [836, 68] on li "Скасовано" at bounding box center [846, 65] width 59 height 15
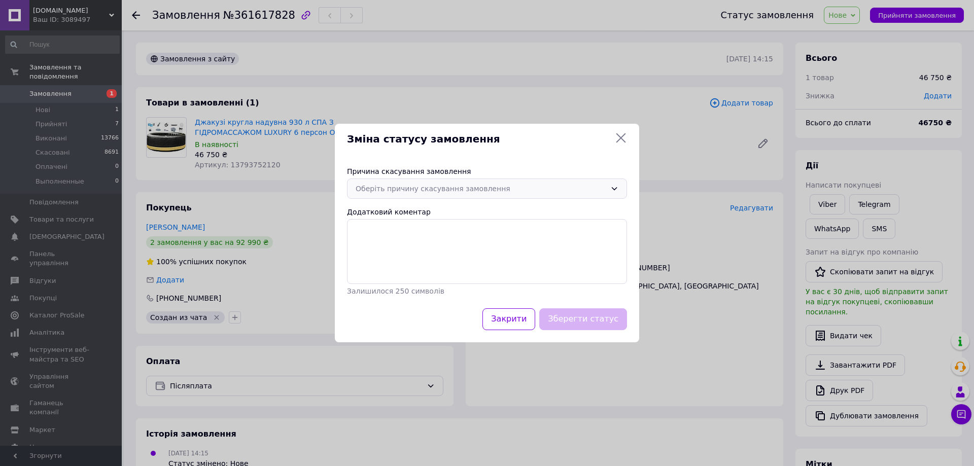
click at [556, 188] on div "Оберіть причину скасування замовлення" at bounding box center [481, 188] width 251 height 11
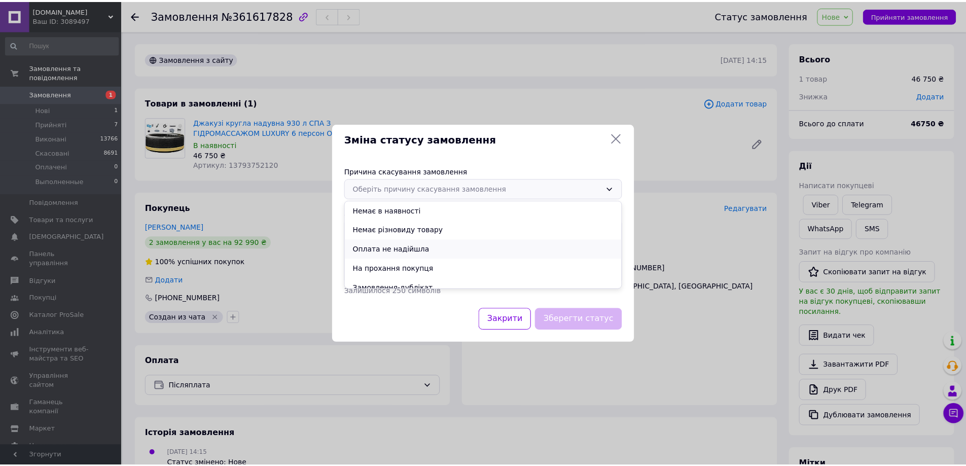
scroll to position [47, 0]
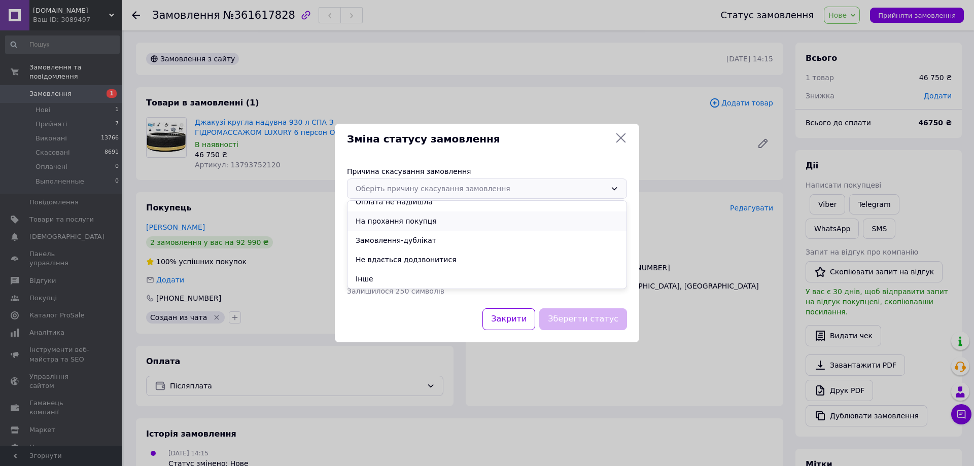
click at [464, 223] on li "На прохання покупця" at bounding box center [486, 221] width 279 height 19
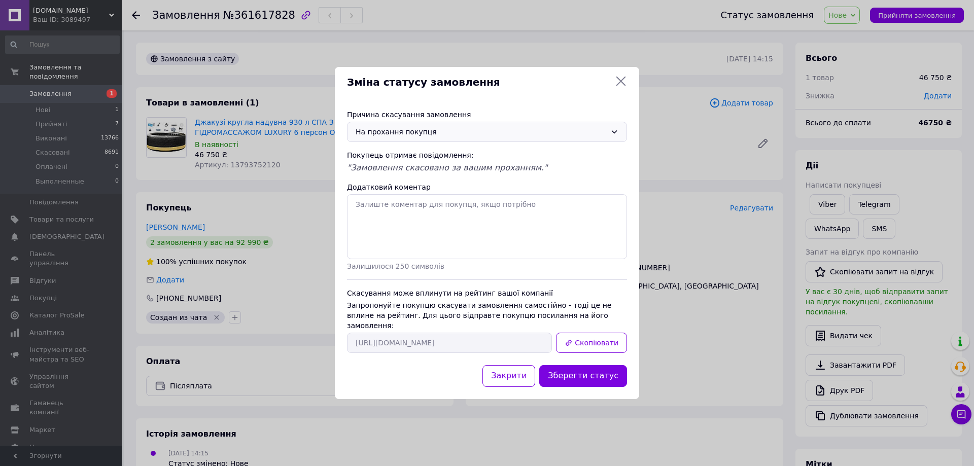
click at [592, 376] on button "Зберегти статус" at bounding box center [583, 376] width 88 height 22
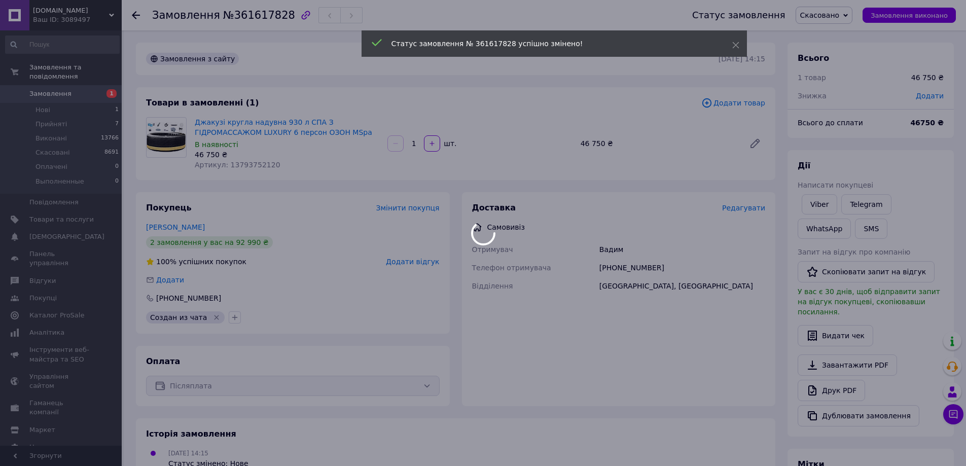
click at [60, 116] on div at bounding box center [483, 233] width 966 height 466
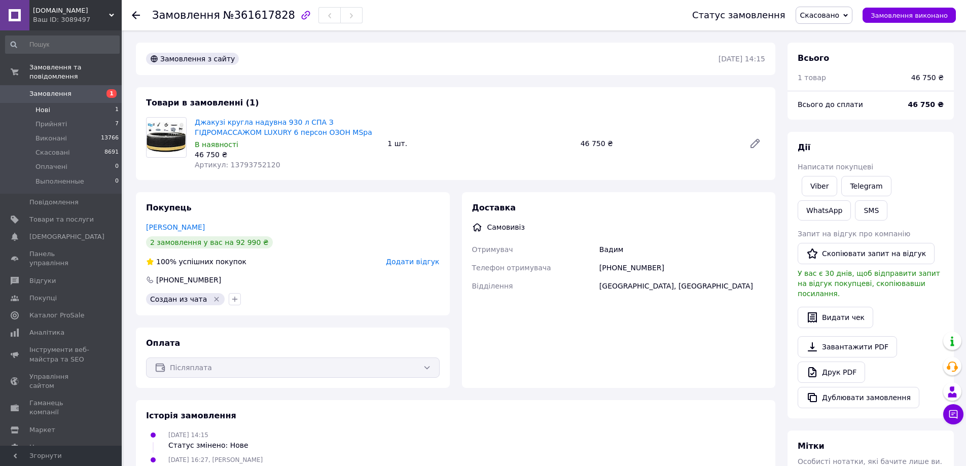
click at [37, 106] on span "Нові" at bounding box center [43, 110] width 15 height 9
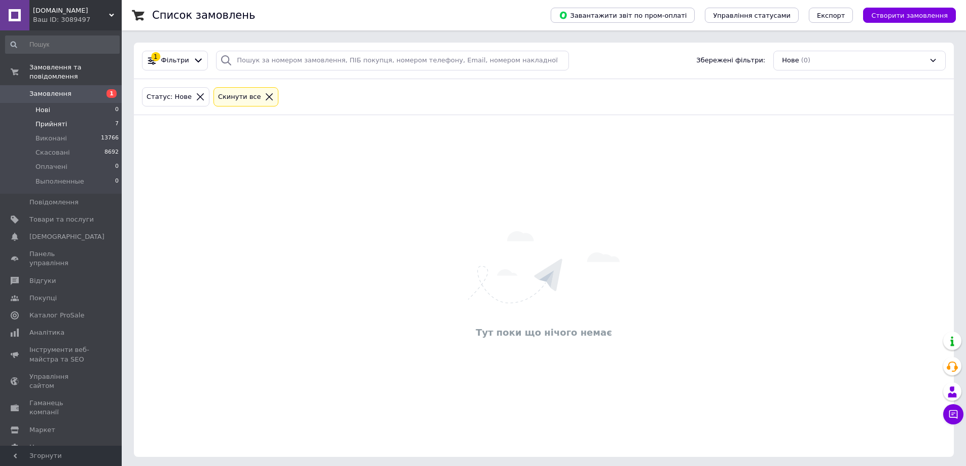
click at [48, 120] on span "Прийняті" at bounding box center [51, 124] width 31 height 9
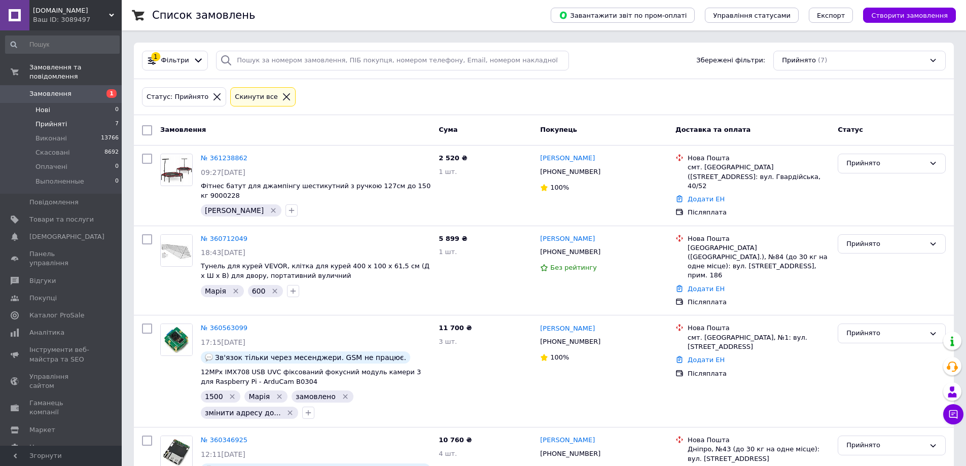
click at [54, 103] on li "Нові 0" at bounding box center [62, 110] width 125 height 14
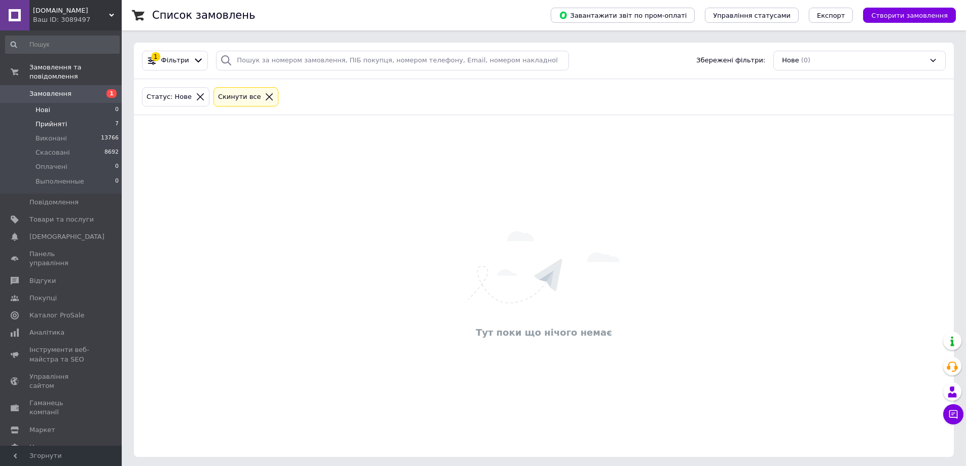
click at [60, 120] on span "Прийняті" at bounding box center [51, 124] width 31 height 9
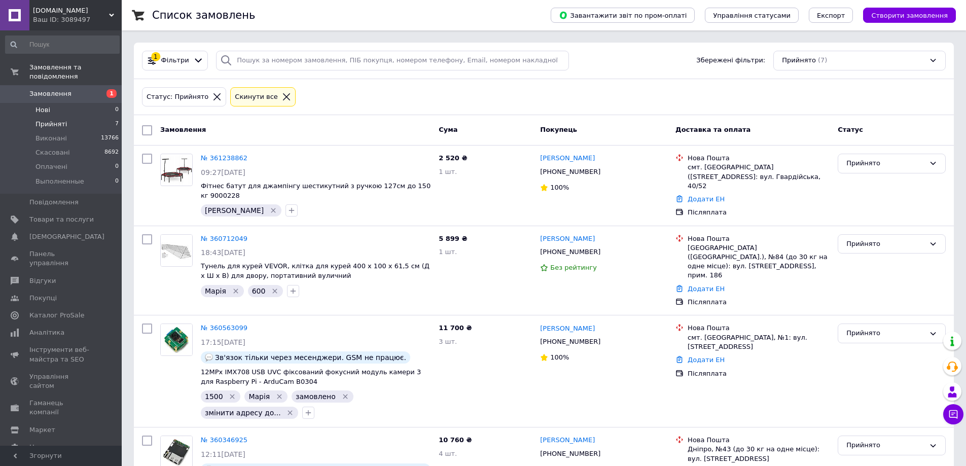
click at [43, 106] on span "Нові" at bounding box center [43, 110] width 15 height 9
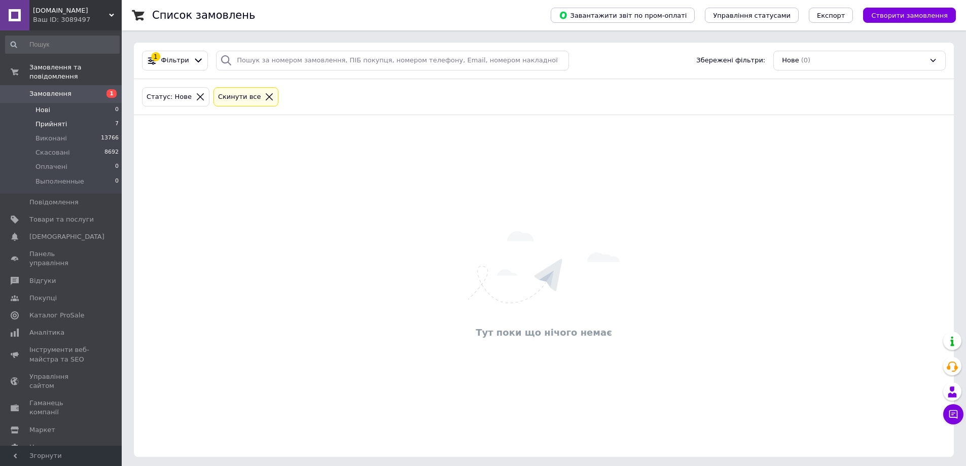
click at [39, 117] on li "Прийняті 7" at bounding box center [62, 124] width 125 height 14
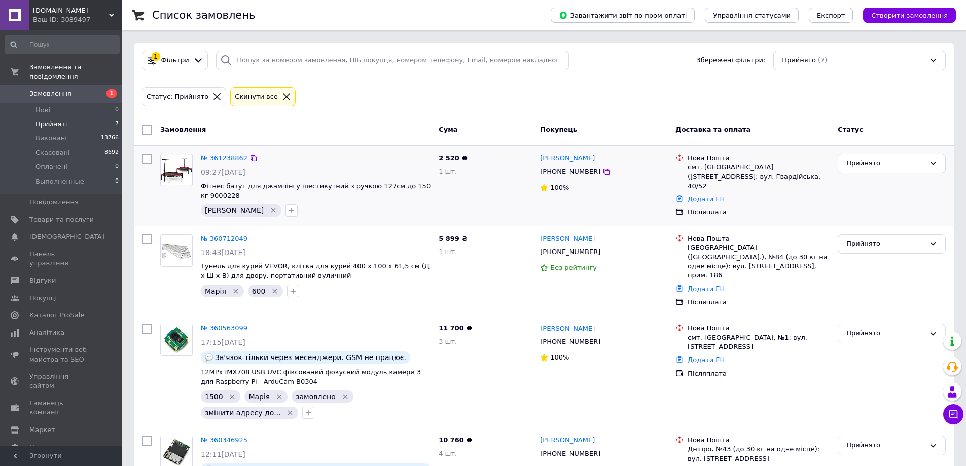
click at [151, 199] on div at bounding box center [147, 186] width 18 height 72
click at [59, 276] on span "Відгуки" at bounding box center [61, 280] width 64 height 9
